Goal: Transaction & Acquisition: Purchase product/service

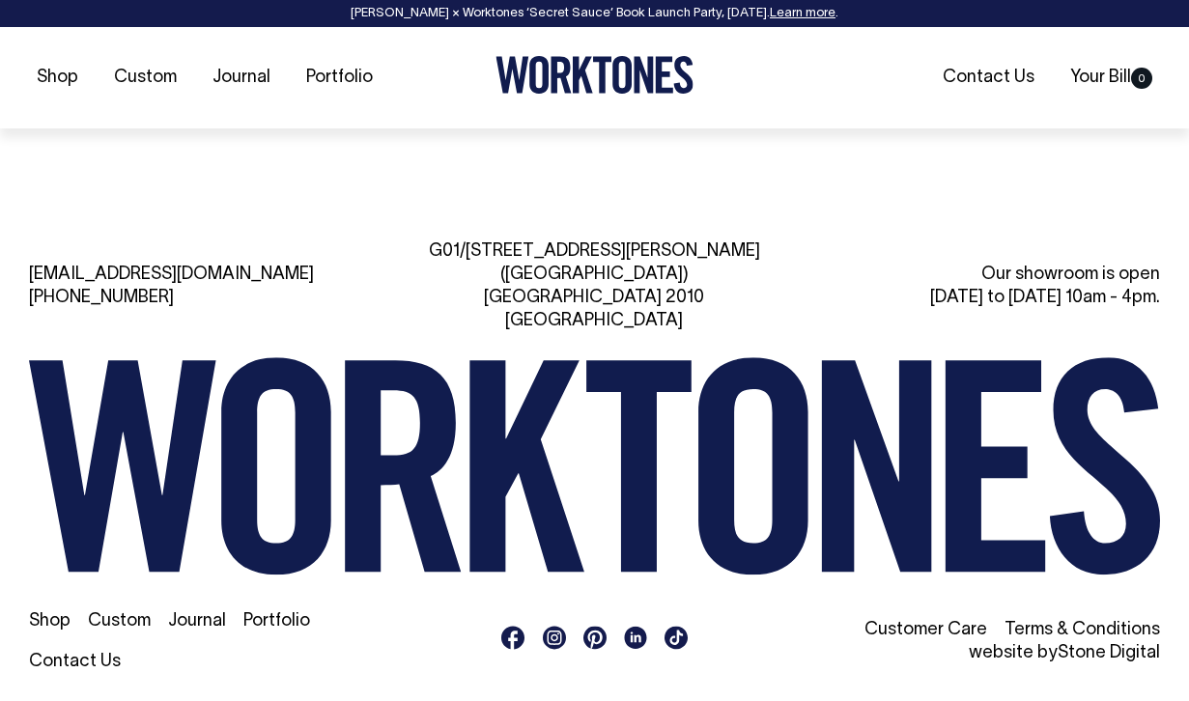
scroll to position [4182, 0]
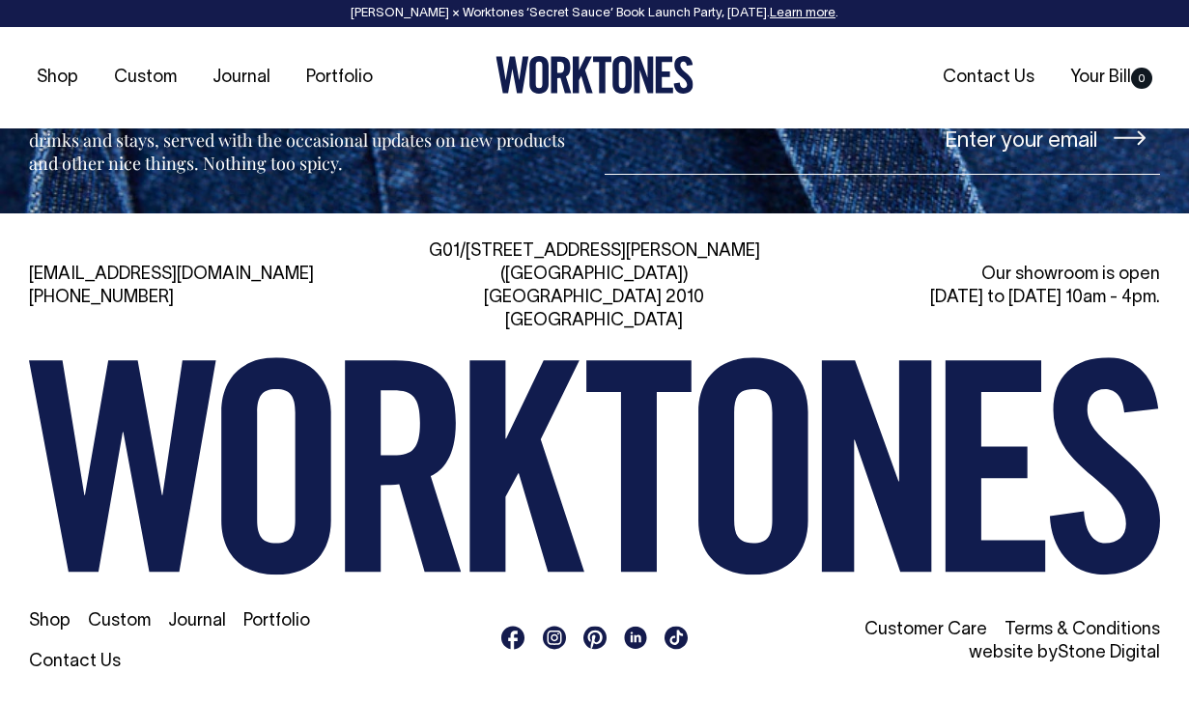
click at [915, 627] on link "Customer Care" at bounding box center [926, 630] width 123 height 16
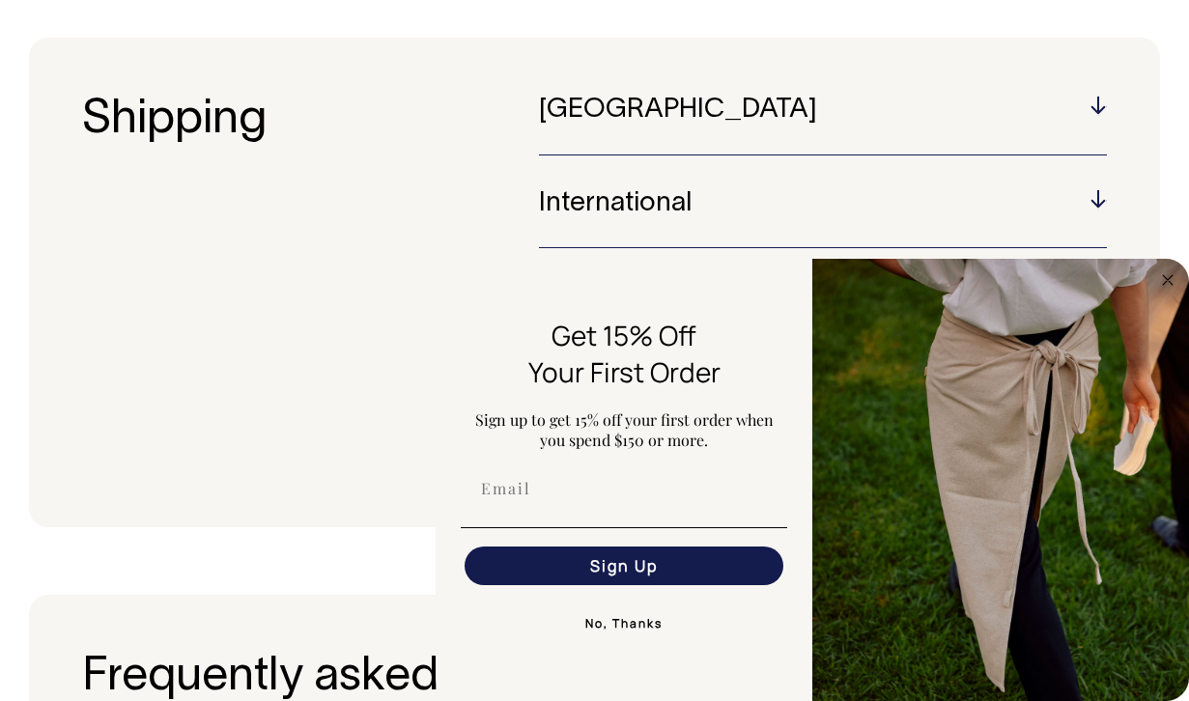
scroll to position [241, 0]
drag, startPoint x: 1165, startPoint y: 285, endPoint x: 1154, endPoint y: 288, distance: 12.0
click at [1165, 285] on circle "Close dialog" at bounding box center [1169, 280] width 22 height 22
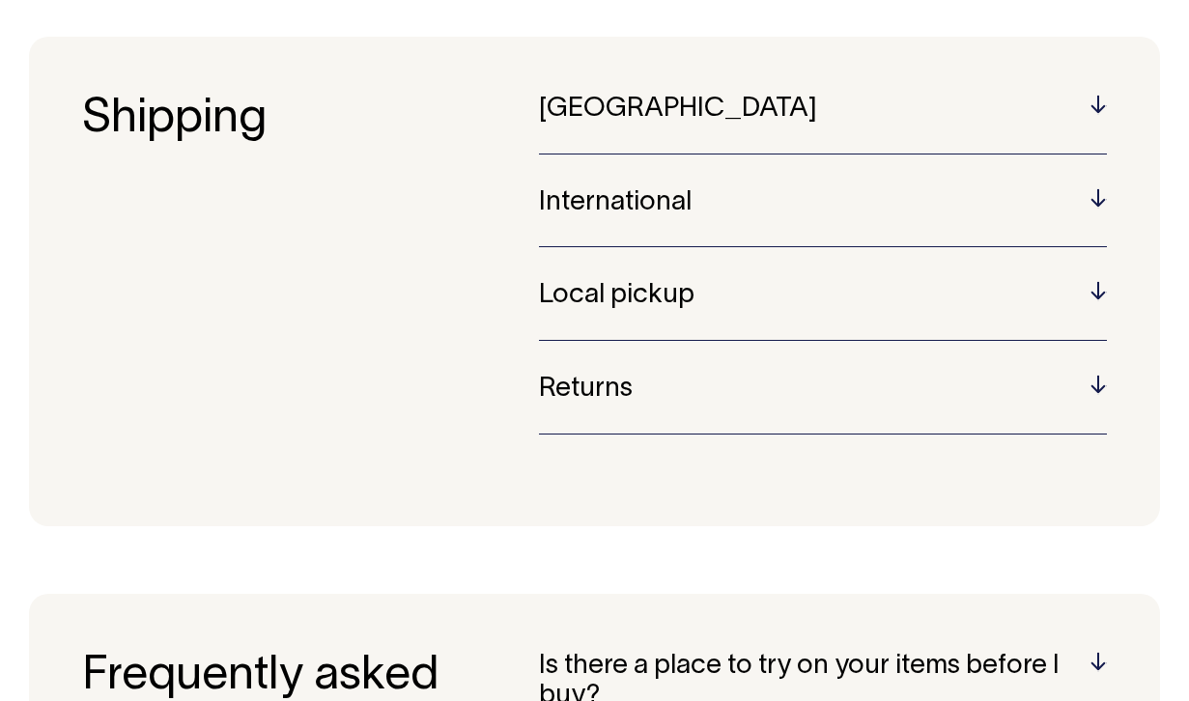
click at [1087, 384] on h5 "Returns" at bounding box center [823, 390] width 568 height 30
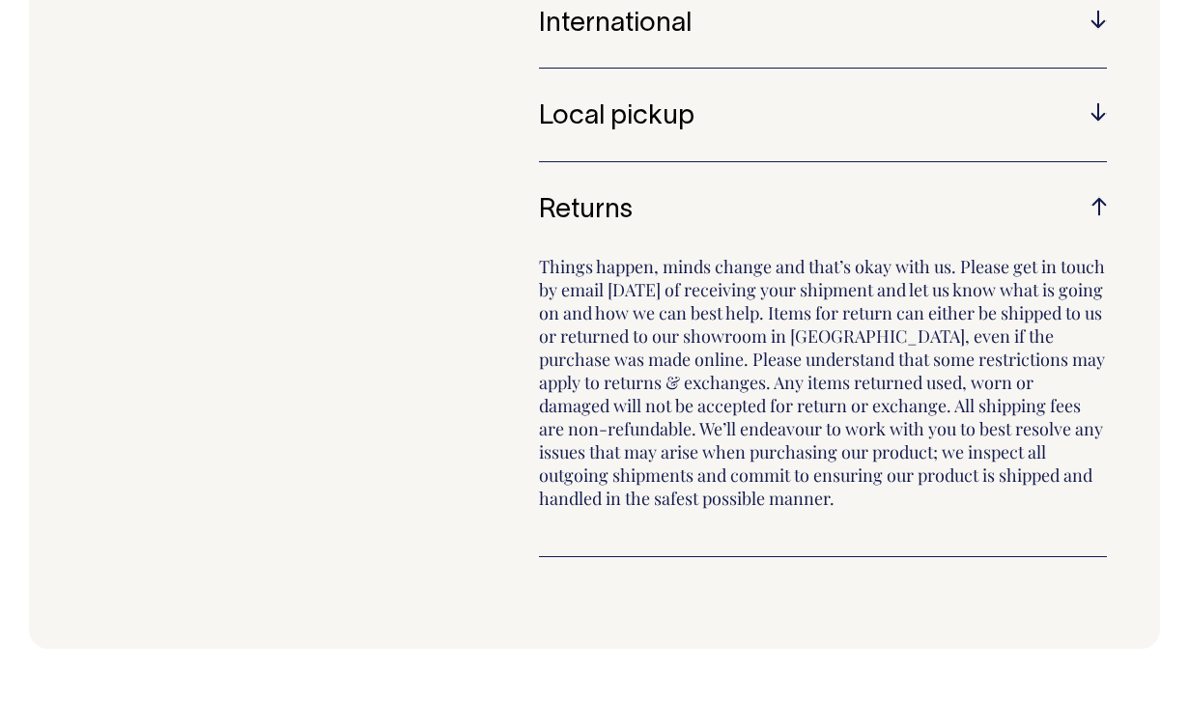
scroll to position [418, 0]
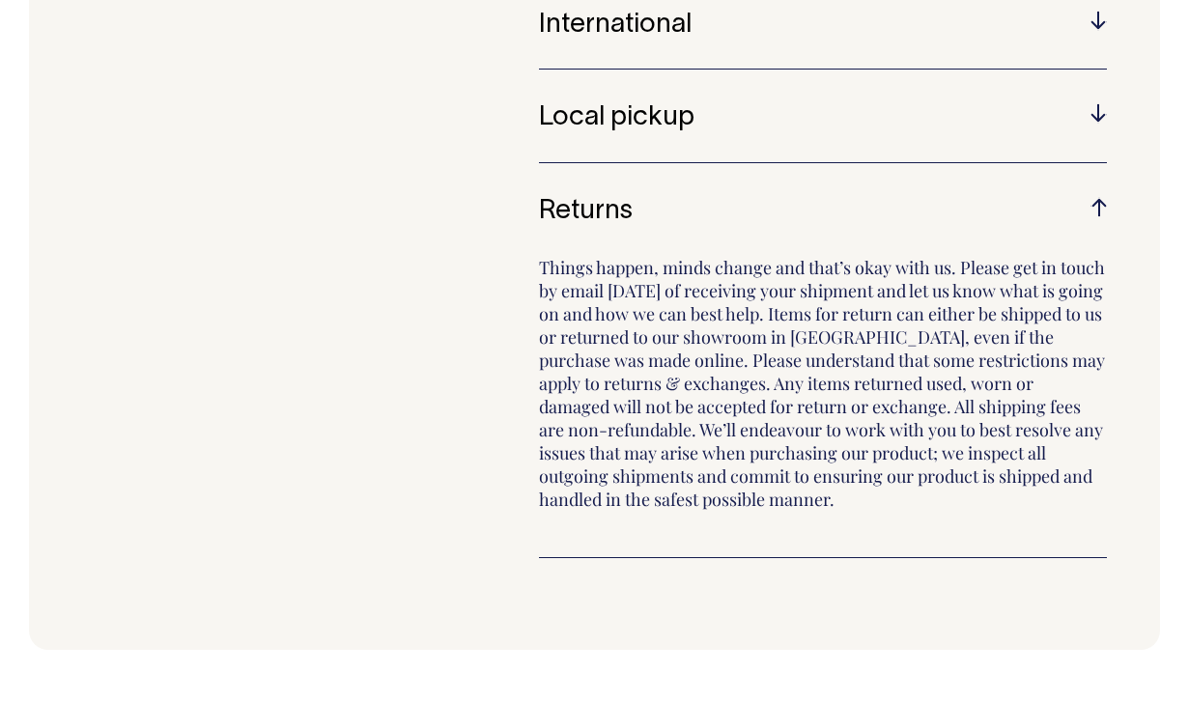
click at [1094, 197] on h5 "Returns" at bounding box center [823, 212] width 568 height 30
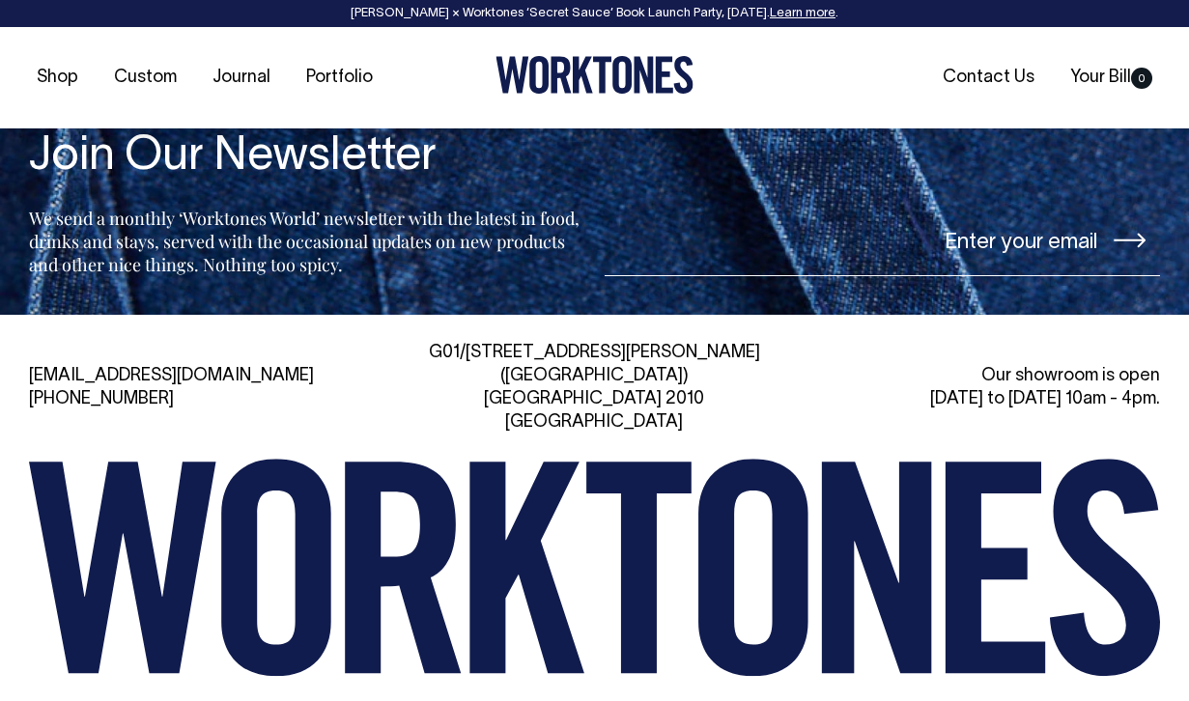
scroll to position [2332, 0]
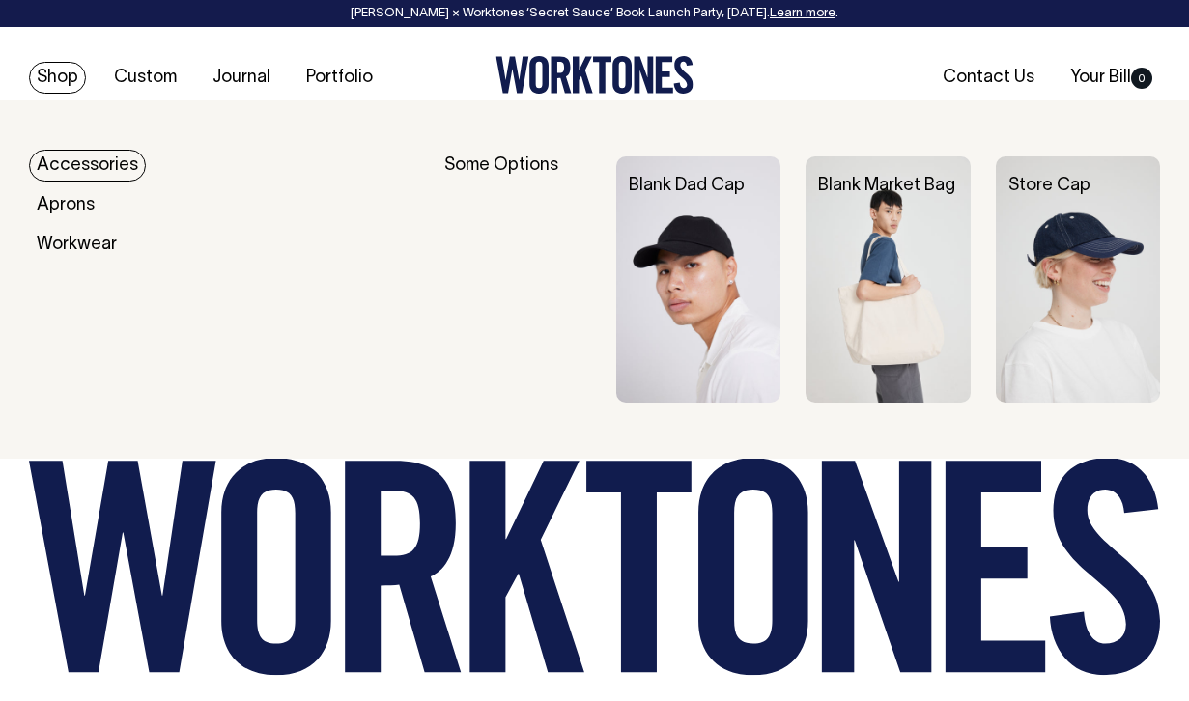
click at [50, 72] on link "Shop" at bounding box center [57, 78] width 57 height 32
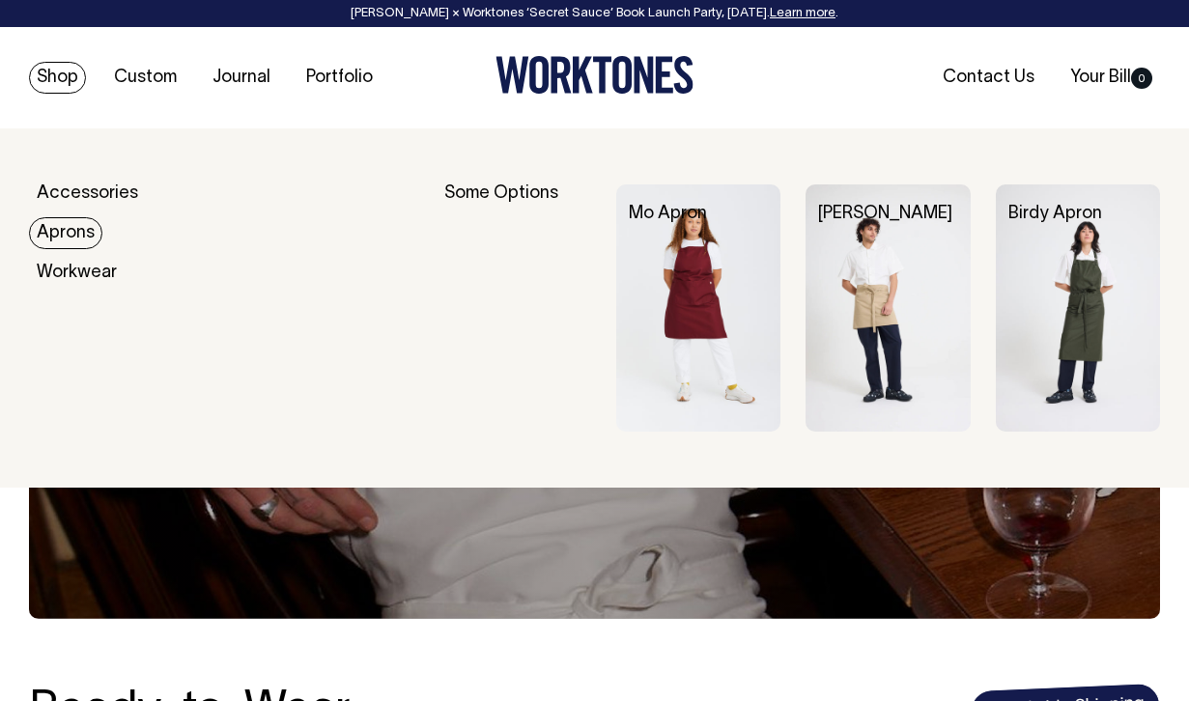
click at [68, 221] on link "Aprons" at bounding box center [65, 233] width 73 height 32
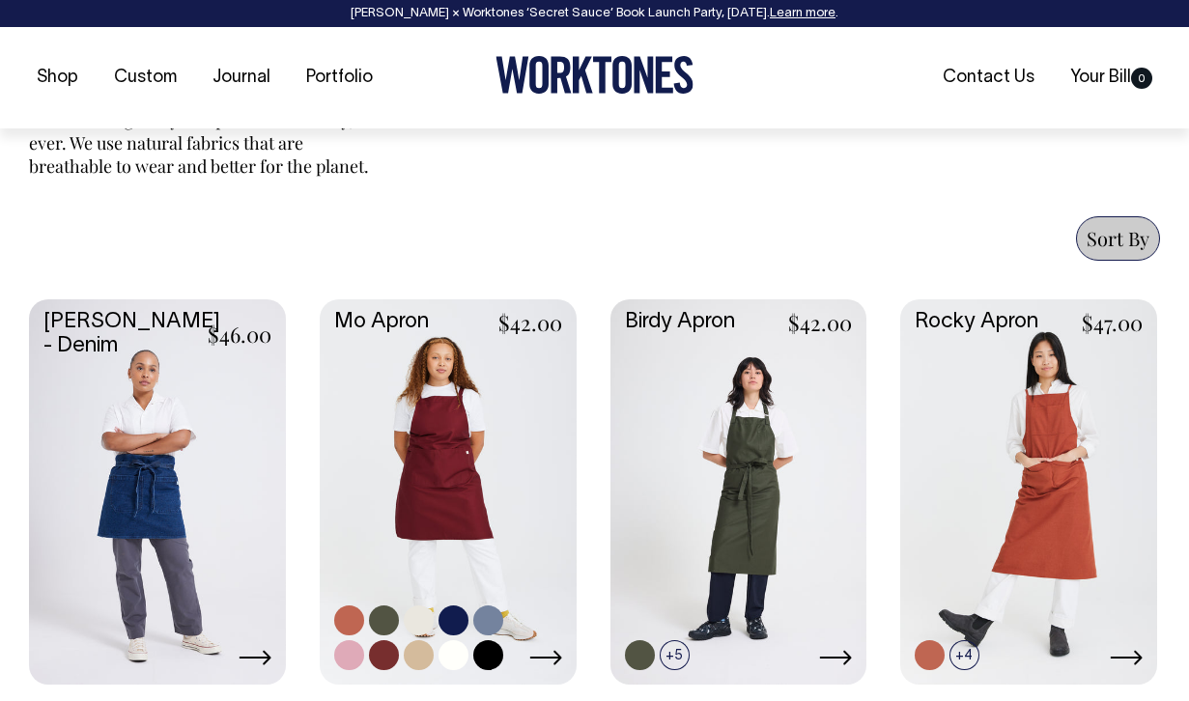
scroll to position [821, 0]
click at [350, 650] on link at bounding box center [349, 655] width 30 height 30
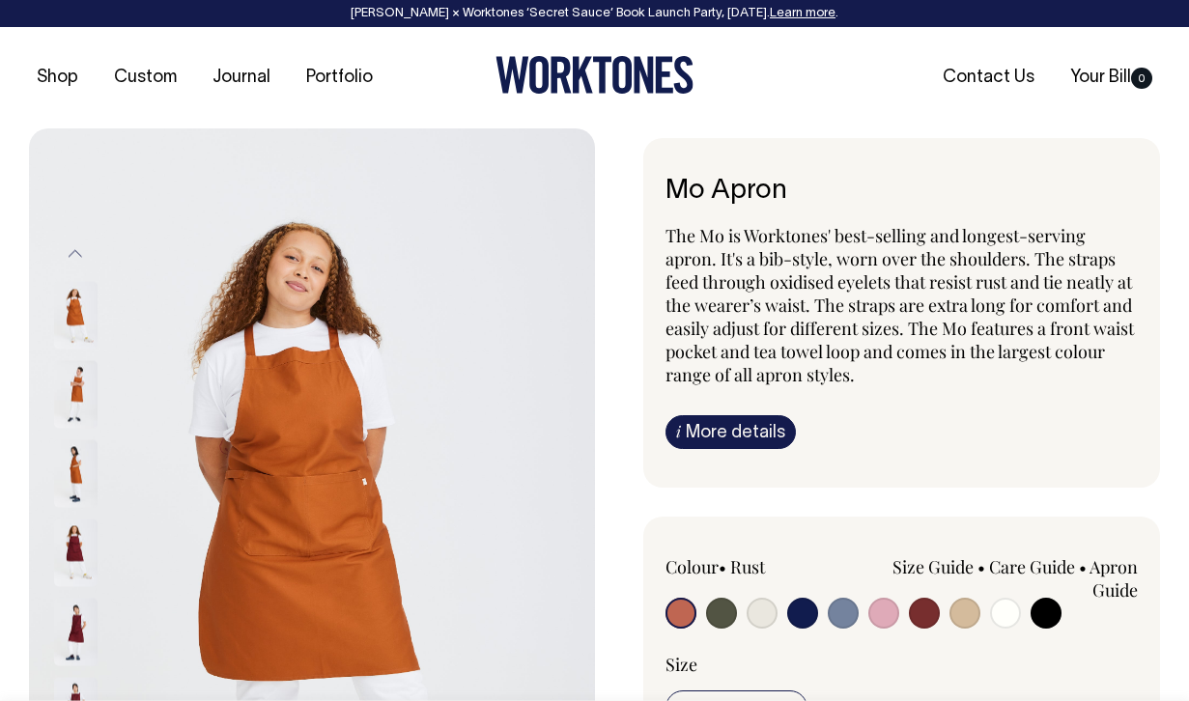
radio input "true"
select select "Pink"
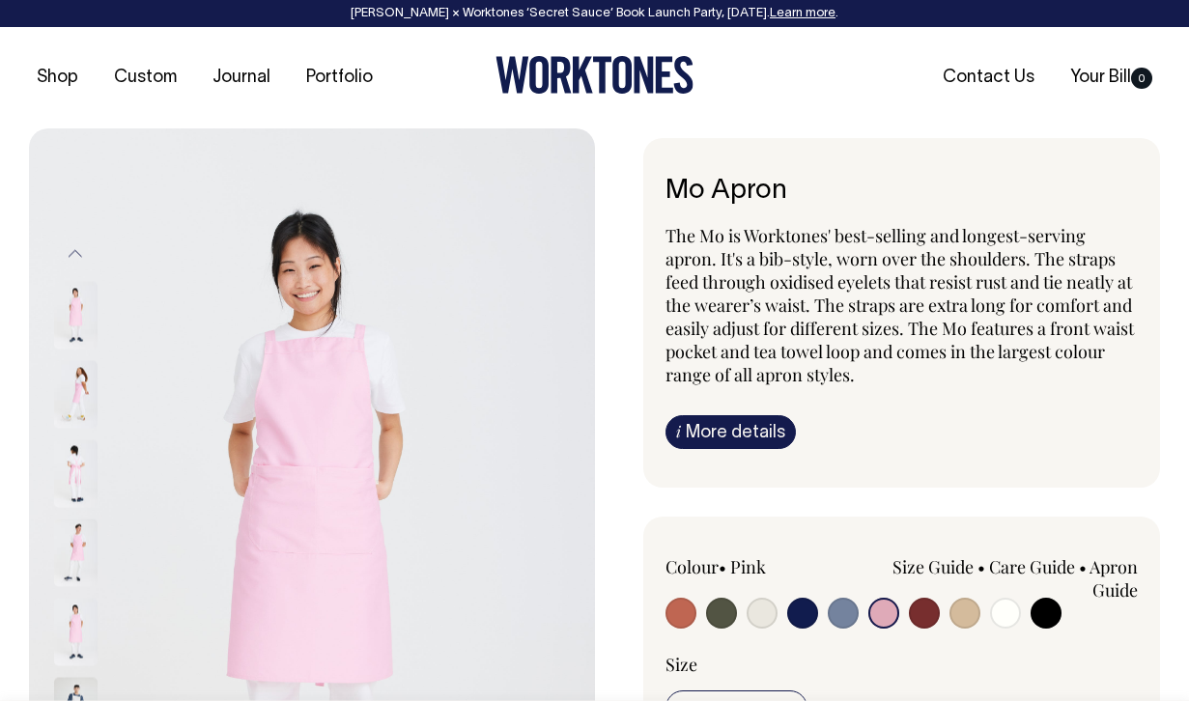
click at [883, 608] on input "radio" at bounding box center [884, 613] width 31 height 31
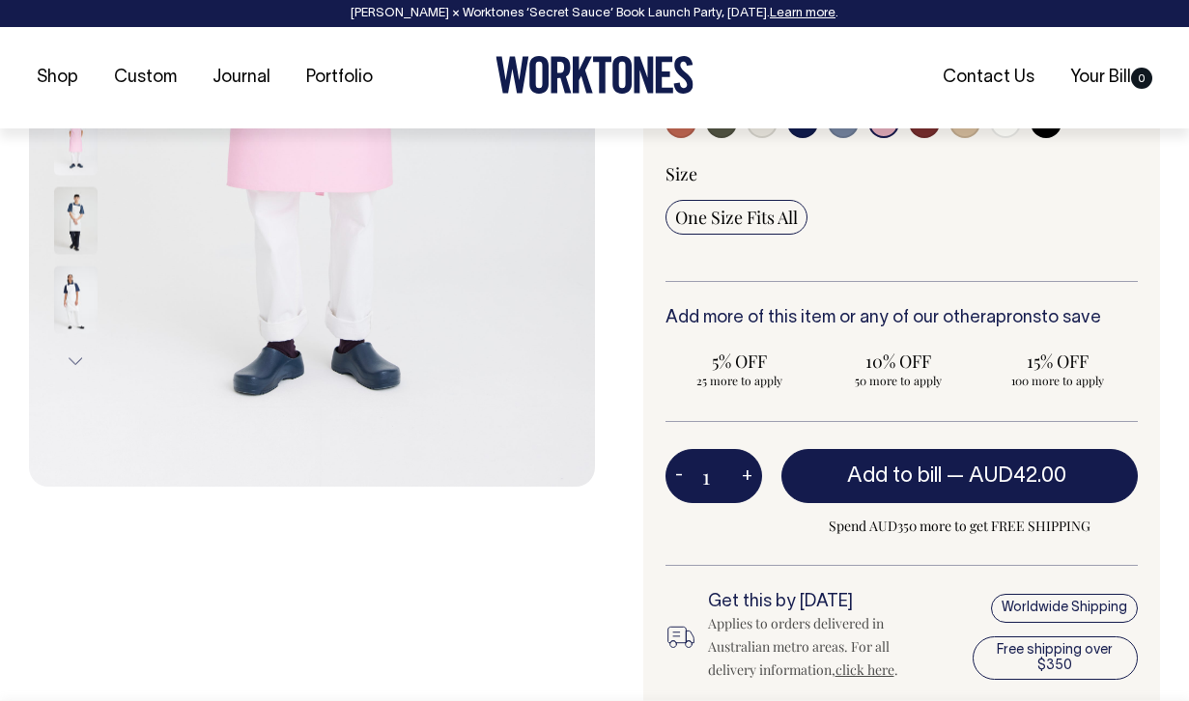
scroll to position [492, 0]
